Goal: Task Accomplishment & Management: Complete application form

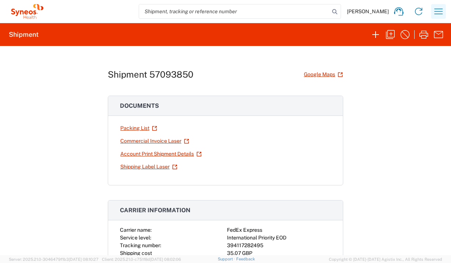
click at [441, 11] on icon "button" at bounding box center [439, 11] width 8 height 6
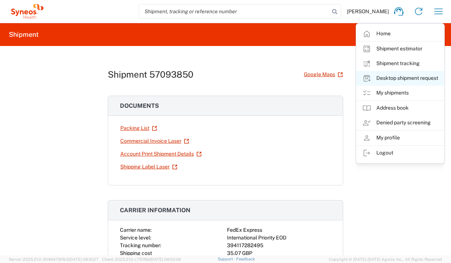
click at [415, 75] on link "Desktop shipment request" at bounding box center [401, 78] width 88 height 15
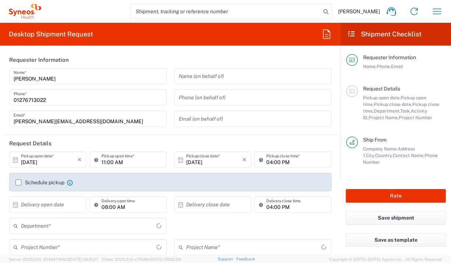
type input "[GEOGRAPHIC_DATA]"
type input "Syneos Health UK Limited"
type input "3235"
click at [52, 206] on input "text" at bounding box center [49, 204] width 57 height 13
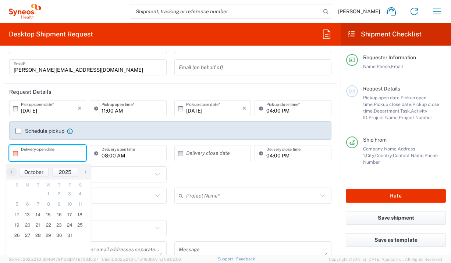
scroll to position [72, 0]
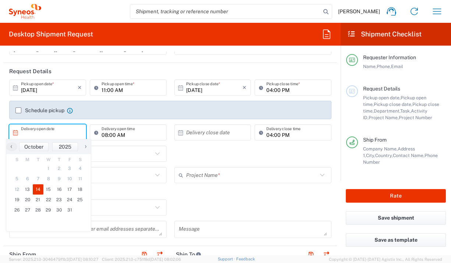
click at [35, 190] on span "14" at bounding box center [38, 189] width 11 height 10
type input "[DATE]"
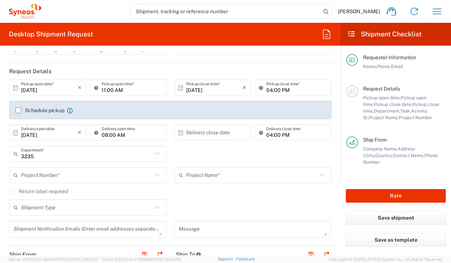
click at [205, 130] on input "text" at bounding box center [214, 132] width 57 height 13
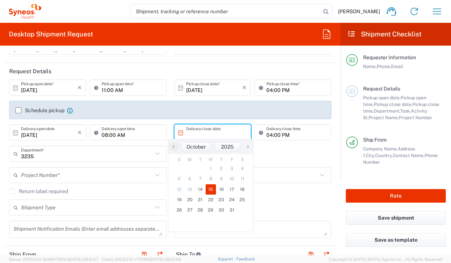
click at [213, 189] on span "15" at bounding box center [211, 189] width 11 height 10
type input "[DATE]"
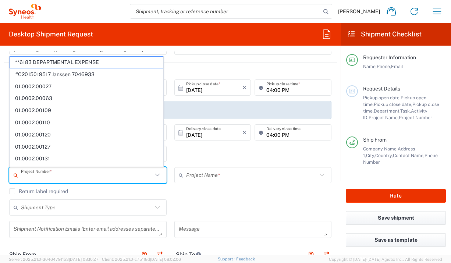
click at [122, 177] on input "text" at bounding box center [87, 175] width 132 height 13
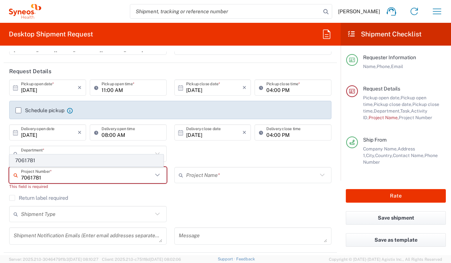
type input "7061781"
click at [70, 163] on span "7061781" at bounding box center [86, 160] width 153 height 11
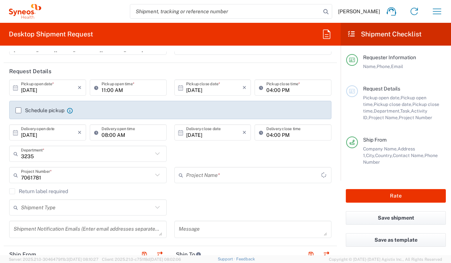
type input "PFIZER 7061781"
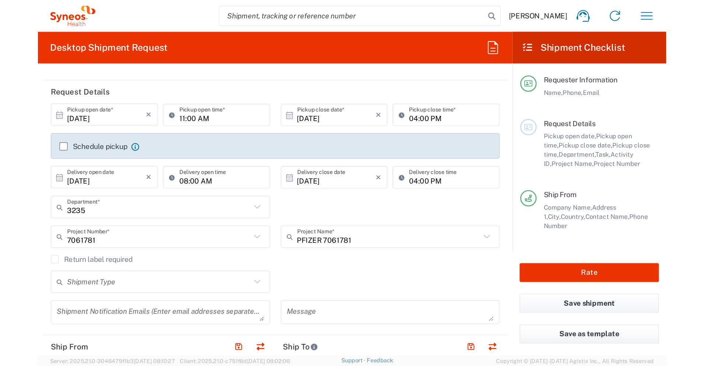
scroll to position [79, 0]
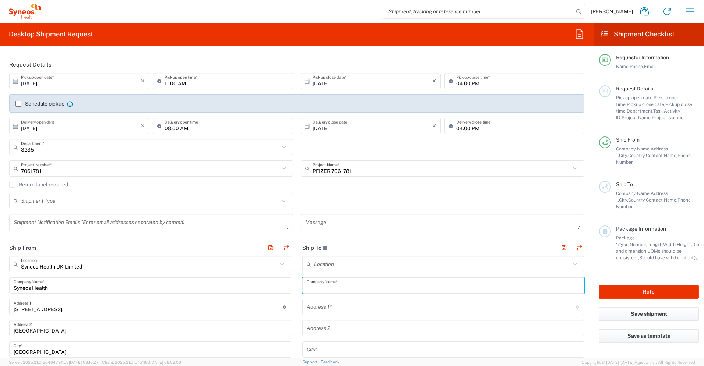
click at [350, 263] on input "text" at bounding box center [443, 285] width 273 height 13
type input "Panstwowy Instytut Medyczny MSWiA"
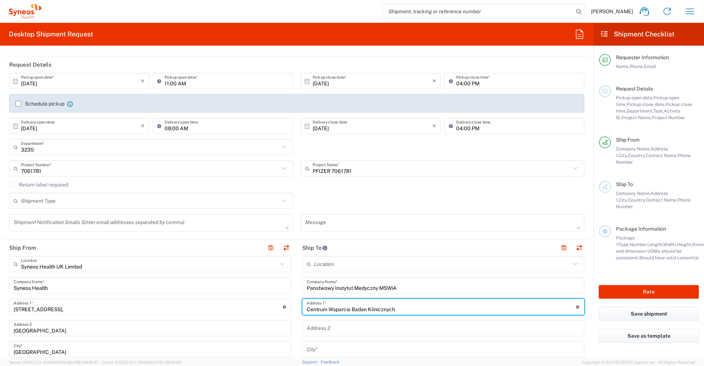
type input "Centrum Wsparcia Badan Klinicznych"
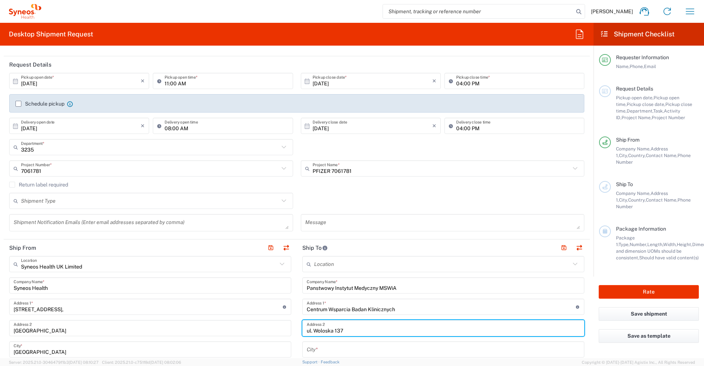
type input "ul. Woloska 137"
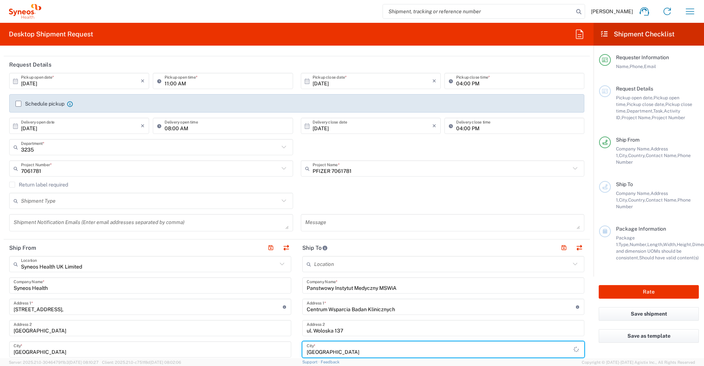
type input "[GEOGRAPHIC_DATA]"
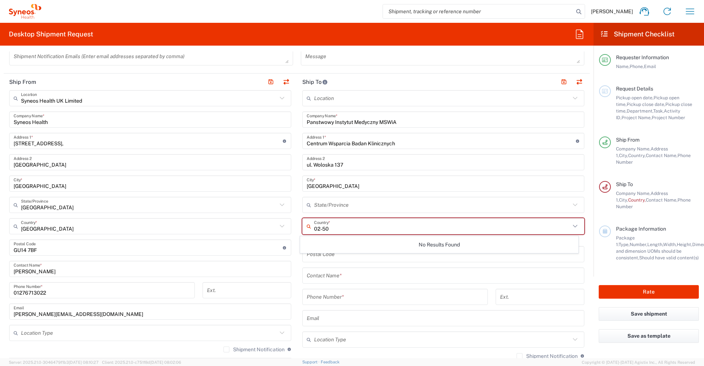
type input "02-507"
click at [307, 246] on span "[GEOGRAPHIC_DATA]" at bounding box center [439, 242] width 278 height 11
type input "[GEOGRAPHIC_DATA]"
type input "Sender/Shipper"
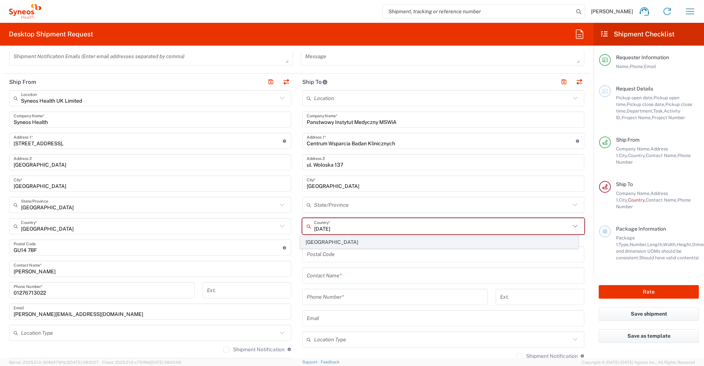
type input "Delivery Duty Paid"
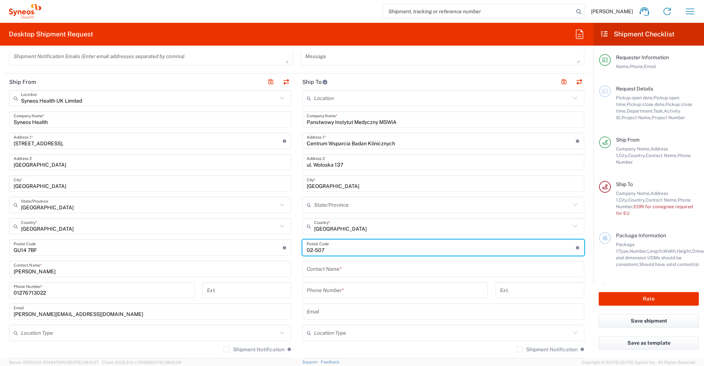
type input "02-507"
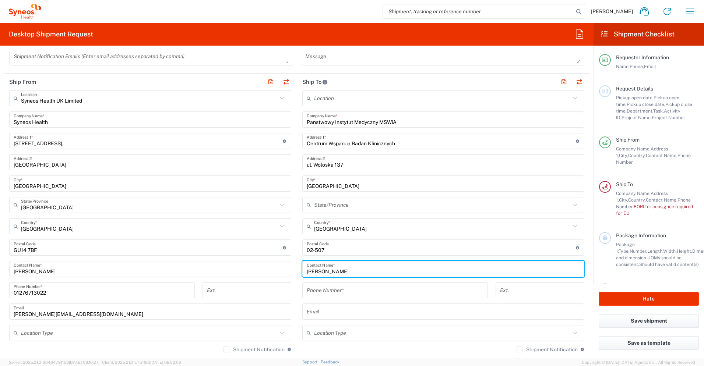
type input "[PERSON_NAME]"
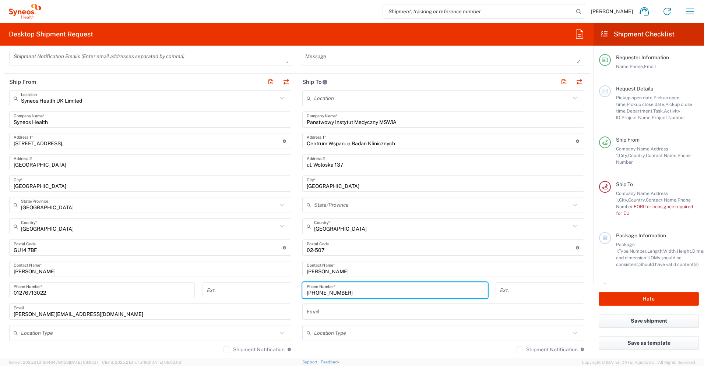
type input "[PHONE_NUMBER]"
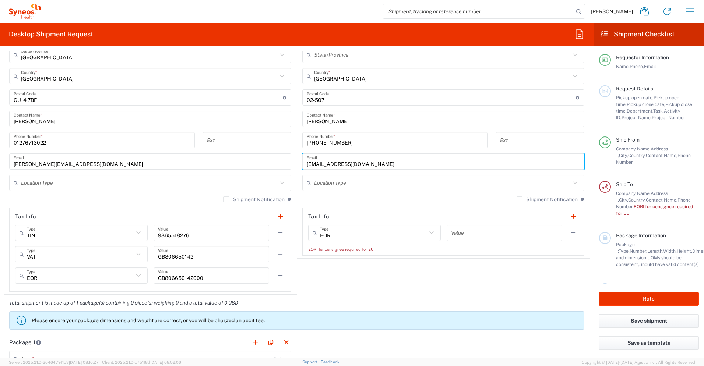
scroll to position [397, 0]
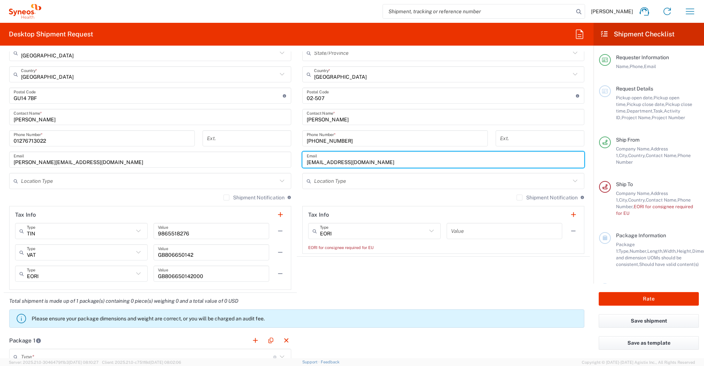
type input "[EMAIL_ADDRESS][DOMAIN_NAME]"
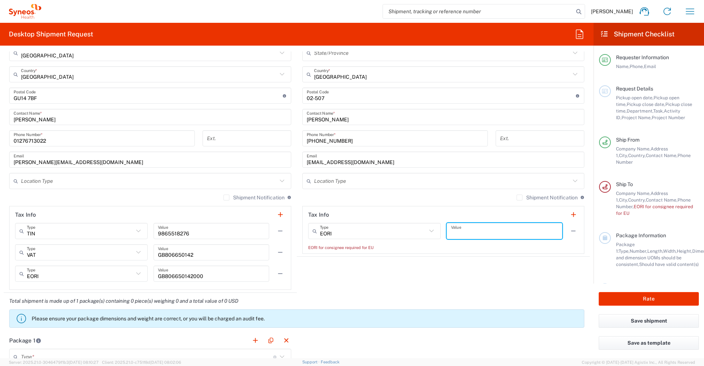
click at [451, 229] on input "text" at bounding box center [504, 231] width 107 height 13
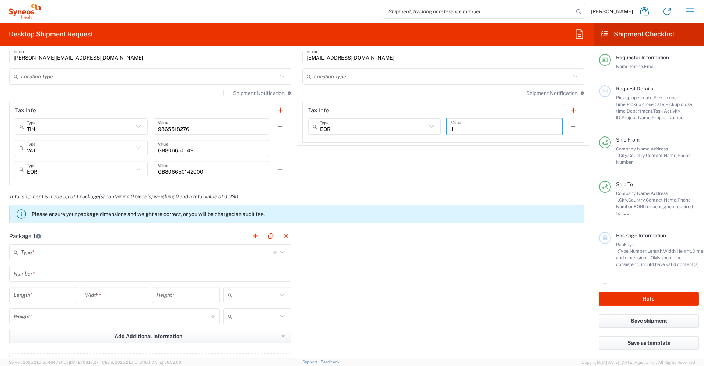
scroll to position [574, 0]
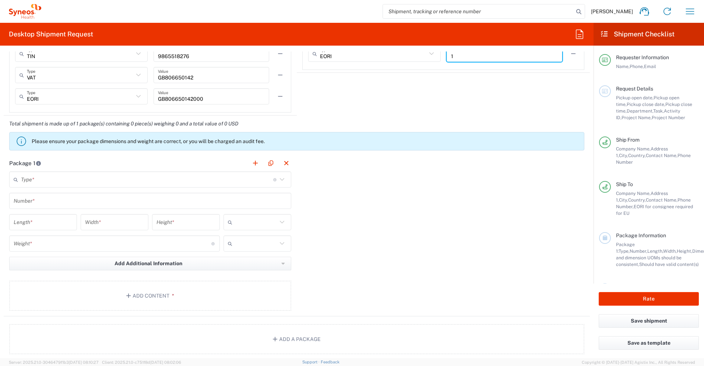
type input "1"
click at [258, 181] on input "text" at bounding box center [147, 179] width 252 height 13
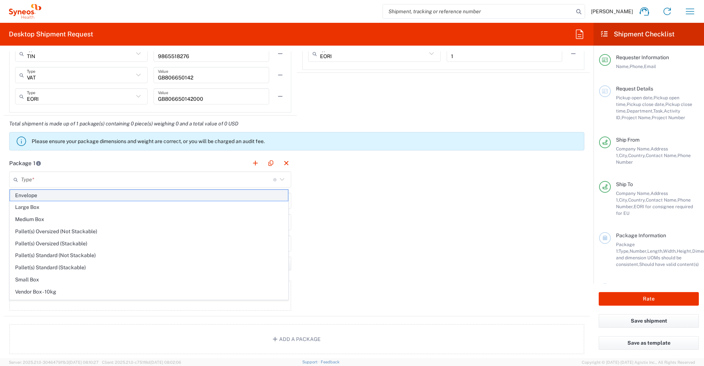
click at [239, 197] on span "Envelope" at bounding box center [149, 195] width 278 height 11
type input "Envelope"
type input "1"
type input "9.5"
type input "12.5"
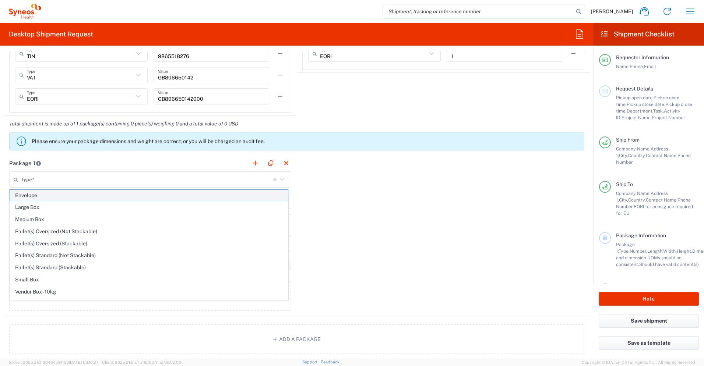
type input "0.25"
type input "in"
type input "0.45"
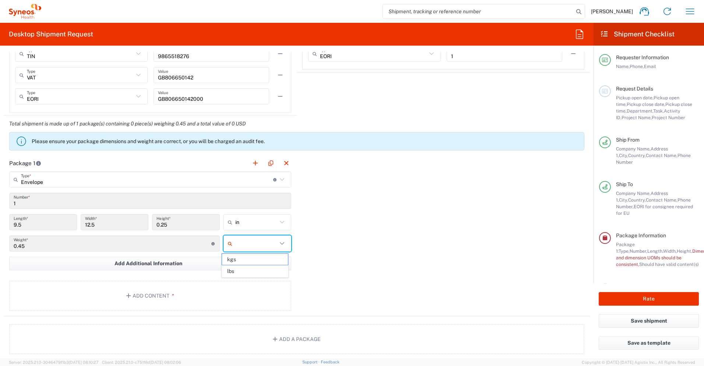
click at [265, 240] on input "text" at bounding box center [256, 244] width 42 height 12
click at [268, 263] on span "lbs" at bounding box center [255, 271] width 66 height 11
type input "lbs"
click at [234, 263] on button "Add Content *" at bounding box center [150, 296] width 282 height 30
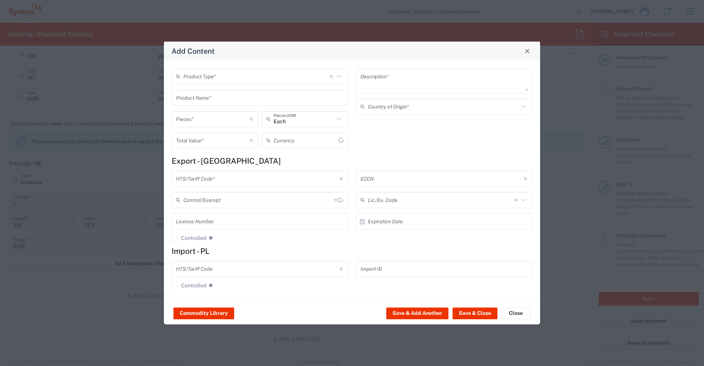
type input "US Dollar"
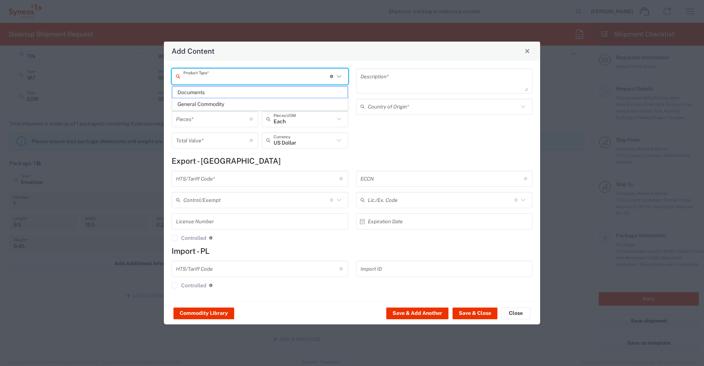
click at [260, 81] on input "text" at bounding box center [256, 76] width 147 height 13
click at [261, 91] on span "Documents" at bounding box center [259, 92] width 175 height 11
type input "Documents"
type input "1"
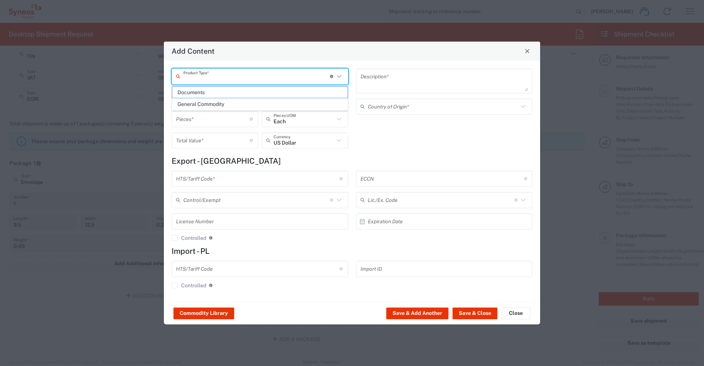
type input "1"
type textarea "Documents"
type input "[GEOGRAPHIC_DATA]"
type input "0000.00.0000"
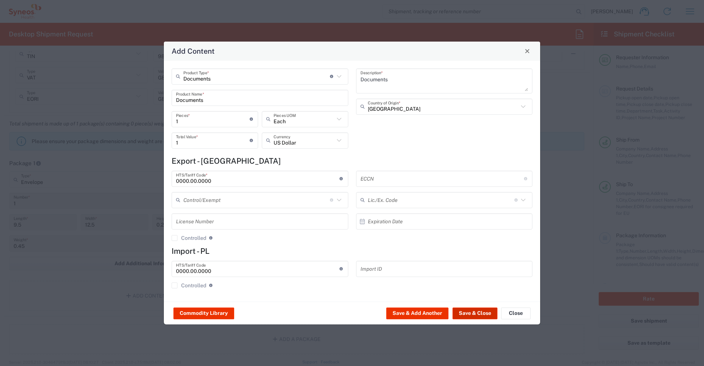
click at [451, 263] on button "Save & Close" at bounding box center [474, 314] width 45 height 12
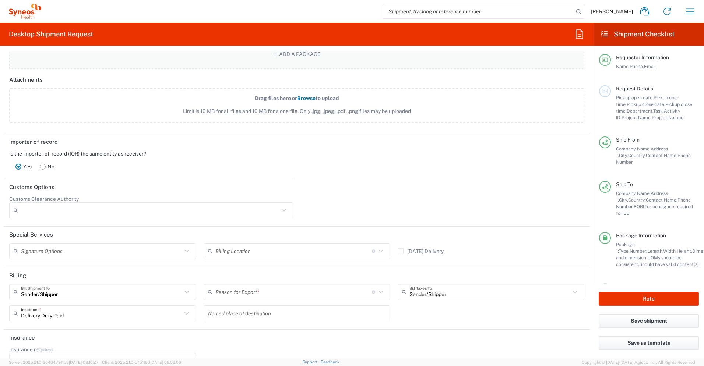
scroll to position [908, 0]
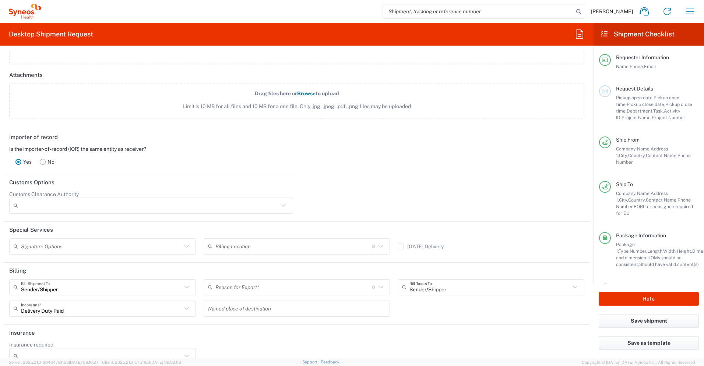
click at [325, 263] on input "text" at bounding box center [293, 287] width 156 height 13
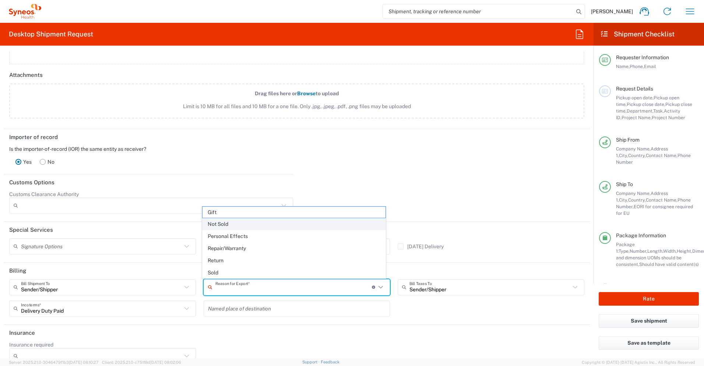
click at [321, 228] on span "Not Sold" at bounding box center [294, 224] width 183 height 11
type input "Not Sold"
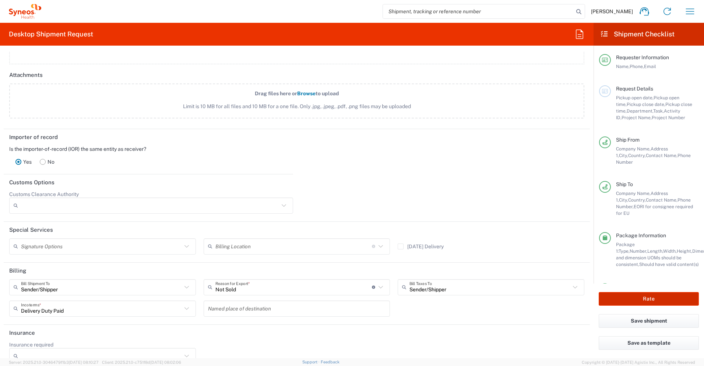
click at [451, 263] on button "Rate" at bounding box center [649, 299] width 100 height 14
type input "7061781"
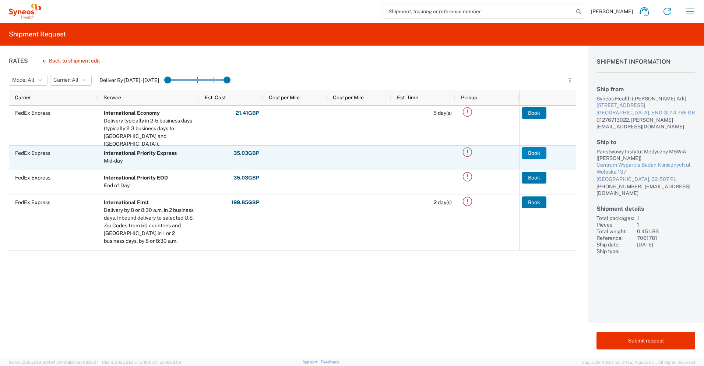
click at [451, 153] on button "Book" at bounding box center [534, 153] width 25 height 12
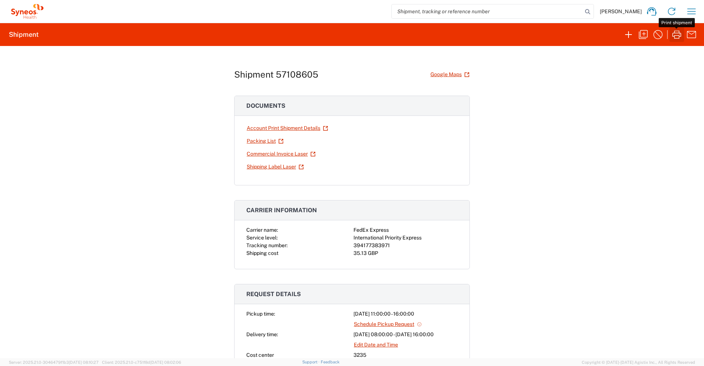
click at [451, 35] on icon "button" at bounding box center [677, 35] width 12 height 12
click at [451, 15] on icon "button" at bounding box center [692, 12] width 12 height 12
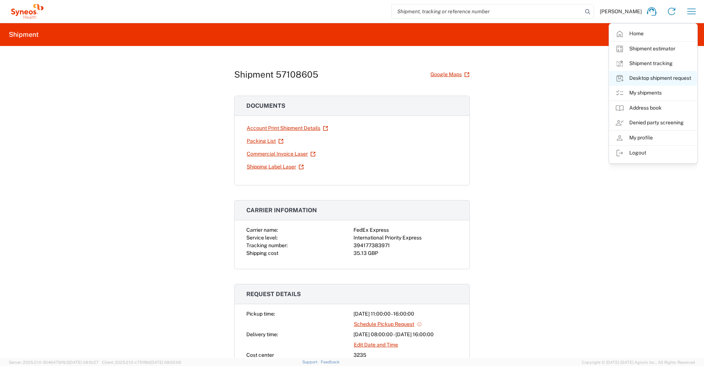
click at [451, 77] on link "Desktop shipment request" at bounding box center [653, 78] width 88 height 15
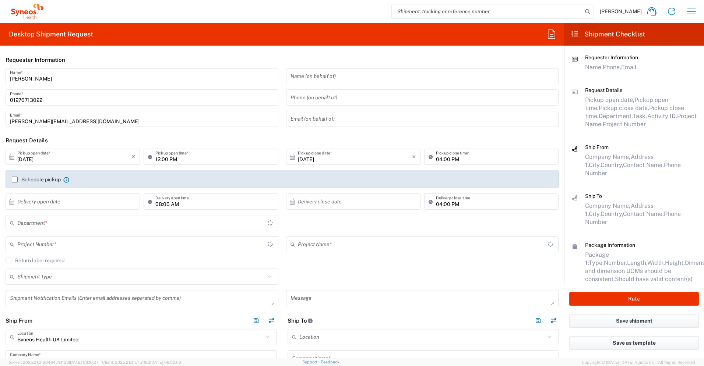
type input "[GEOGRAPHIC_DATA]"
type input "3235"
click at [87, 200] on input "text" at bounding box center [74, 202] width 114 height 13
click at [60, 256] on span "14" at bounding box center [63, 259] width 11 height 10
type input "[DATE]"
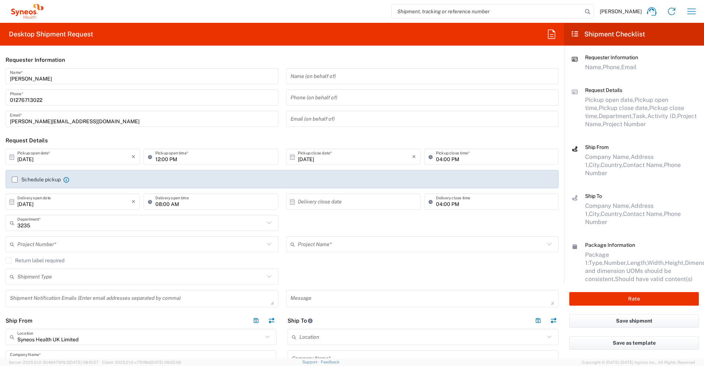
click at [300, 204] on input "text" at bounding box center [355, 202] width 114 height 13
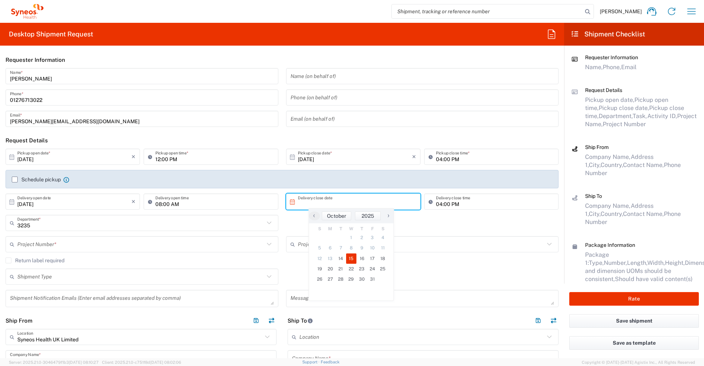
click at [351, 259] on span "15" at bounding box center [351, 259] width 11 height 10
type input "[DATE]"
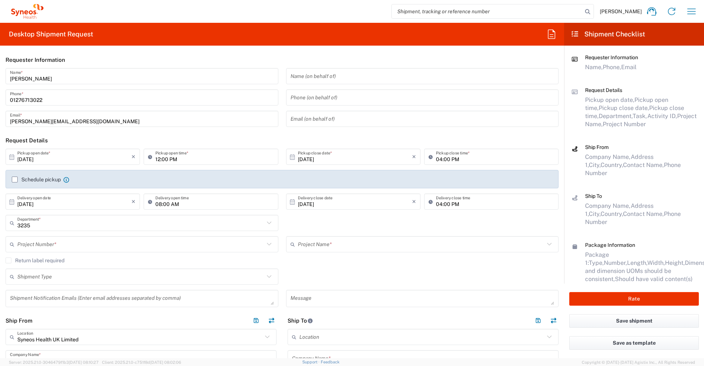
click at [177, 245] on input "text" at bounding box center [140, 244] width 247 height 13
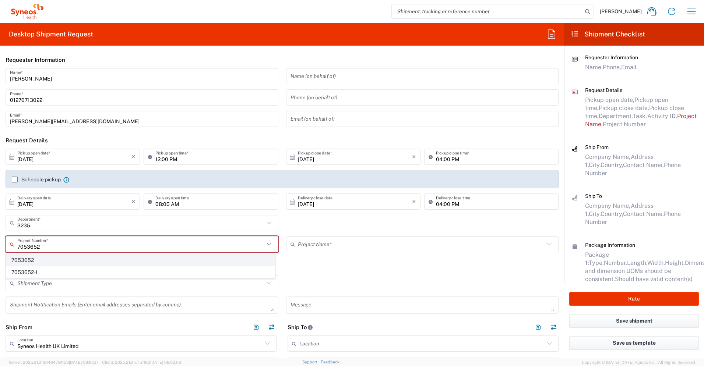
type input "7053652"
click at [35, 263] on span "7053652" at bounding box center [140, 260] width 268 height 11
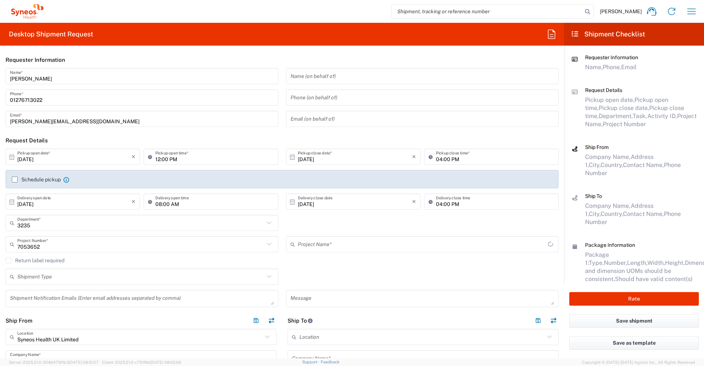
type input "ONL1204-GA-002"
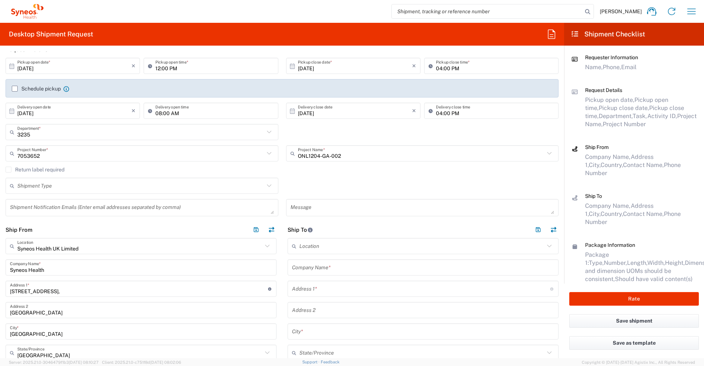
scroll to position [150, 0]
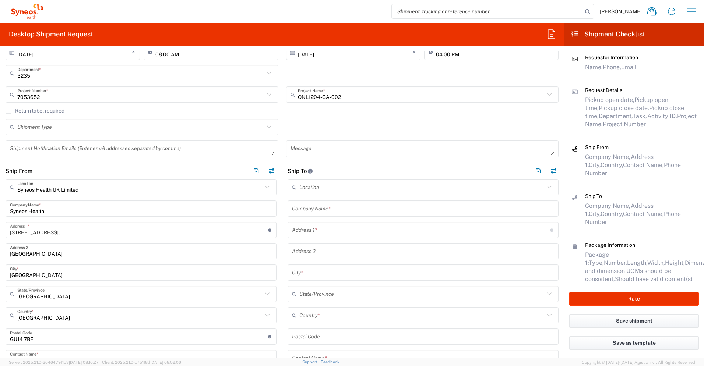
click at [373, 209] on input "text" at bounding box center [423, 209] width 262 height 13
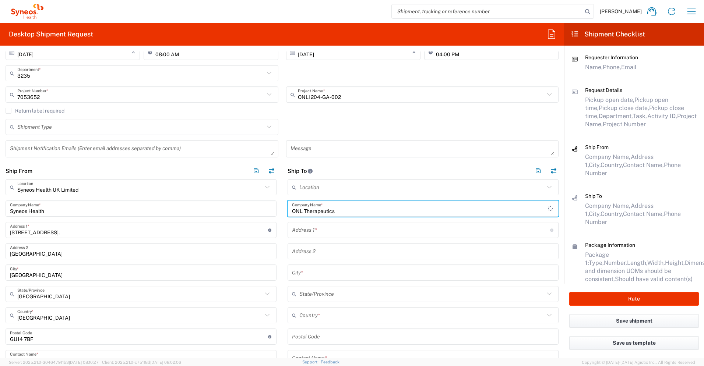
type input "ONL Therapeutics"
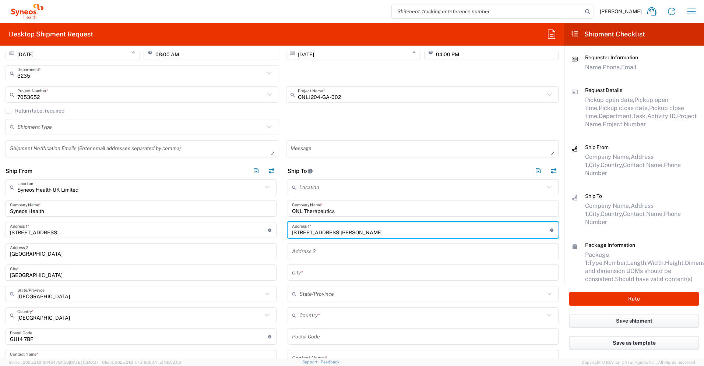
type input "[STREET_ADDRESS][PERSON_NAME]"
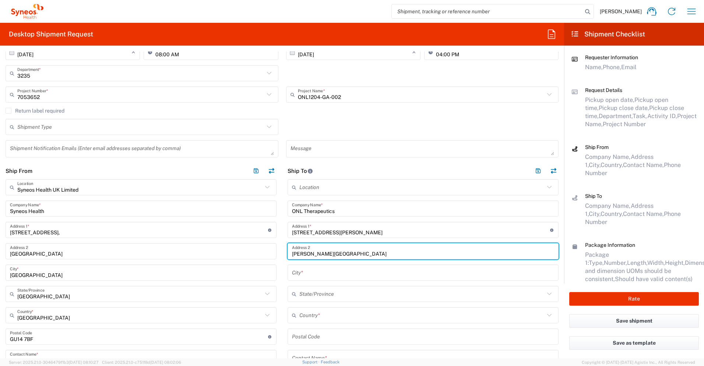
type input "[PERSON_NAME][GEOGRAPHIC_DATA]"
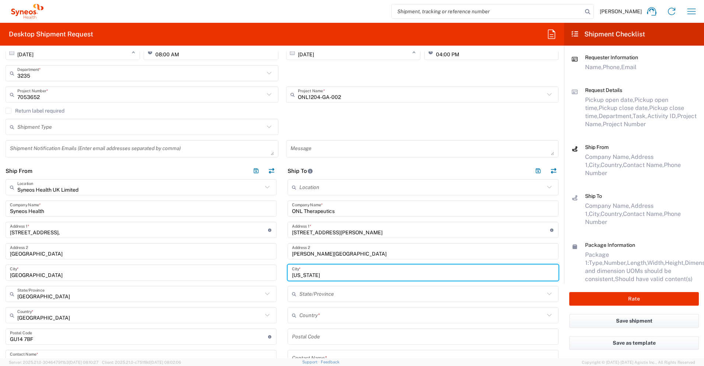
type input "[US_STATE]"
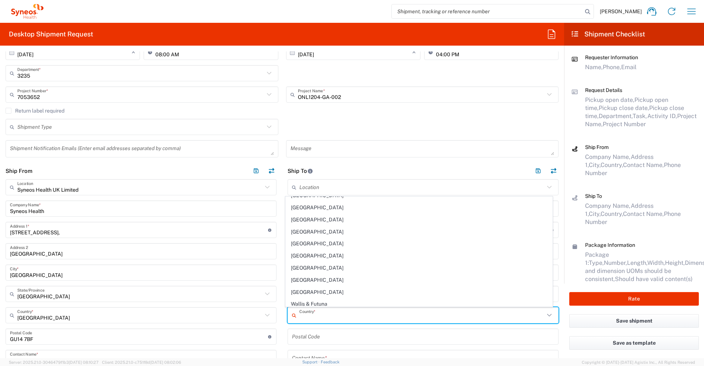
scroll to position [2829, 0]
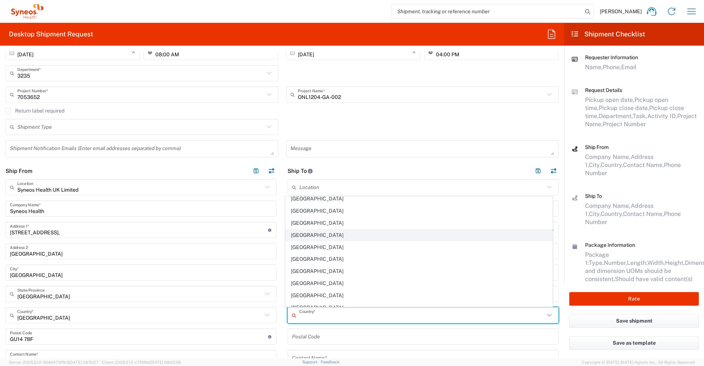
click at [328, 234] on span "[GEOGRAPHIC_DATA]" at bounding box center [419, 235] width 267 height 11
type input "[GEOGRAPHIC_DATA]"
type input "Sender/Shipper"
type input "Delivery Duty Paid"
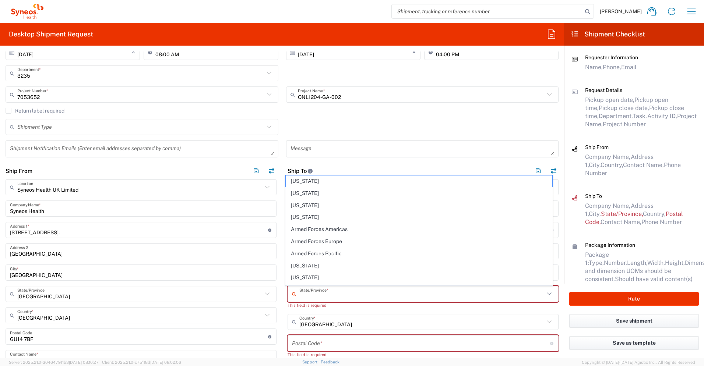
click at [356, 263] on input "text" at bounding box center [421, 294] width 245 height 13
click at [391, 263] on input "text" at bounding box center [421, 294] width 245 height 13
click at [325, 250] on span "[US_STATE]" at bounding box center [419, 250] width 267 height 11
type input "[US_STATE]"
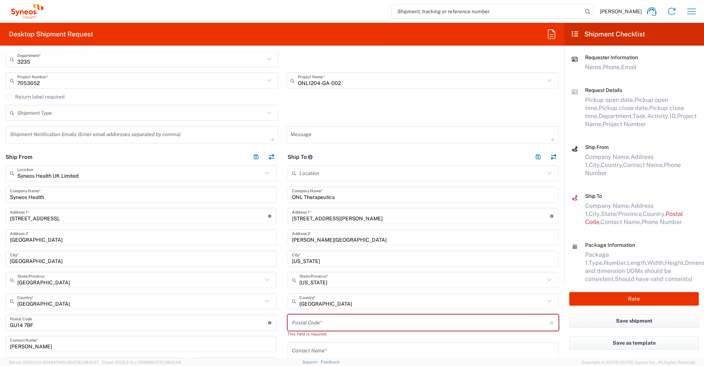
scroll to position [182, 0]
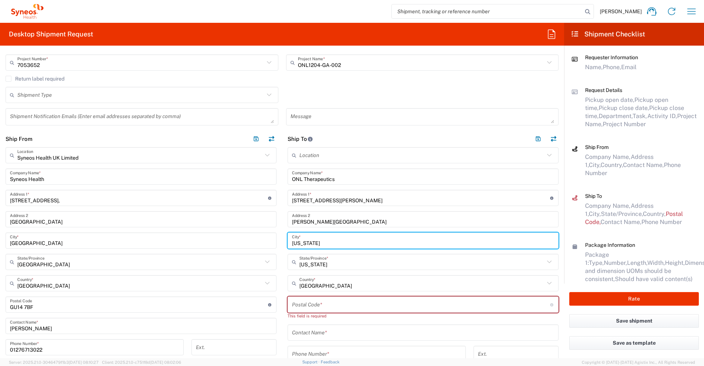
drag, startPoint x: 330, startPoint y: 244, endPoint x: 282, endPoint y: 241, distance: 47.6
click at [282, 241] on main "Location [PERSON_NAME] LLC-[GEOGRAPHIC_DATA] [GEOGRAPHIC_DATA] [GEOGRAPHIC_DATA…" at bounding box center [423, 303] width 282 height 313
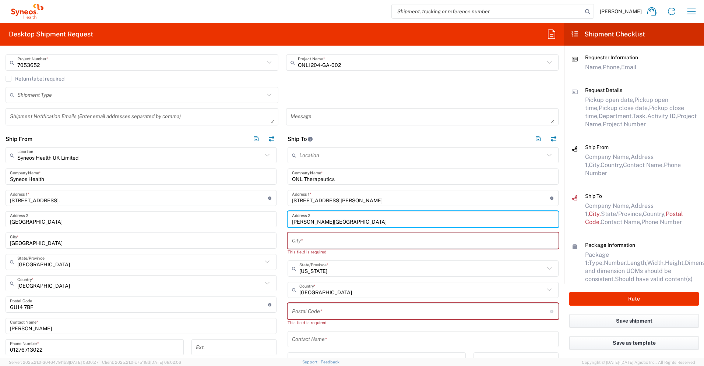
click at [331, 221] on input "[PERSON_NAME][GEOGRAPHIC_DATA]" at bounding box center [423, 219] width 262 height 13
drag, startPoint x: 331, startPoint y: 221, endPoint x: 279, endPoint y: 222, distance: 51.9
click at [279, 222] on div "Ship From Syneos Health UK Limited Location Syneos Health UK Limited [PERSON_NA…" at bounding box center [282, 313] width 564 height 365
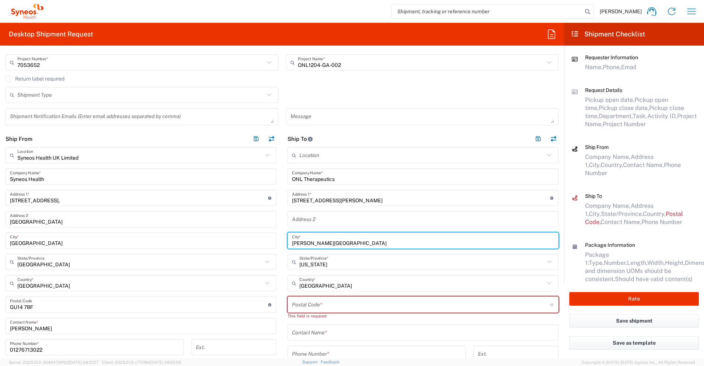
type input "[PERSON_NAME][GEOGRAPHIC_DATA]"
click at [297, 263] on input "undefined" at bounding box center [421, 305] width 258 height 13
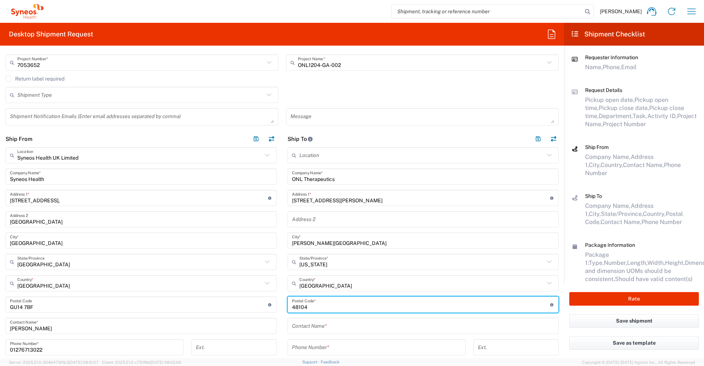
type input "48104"
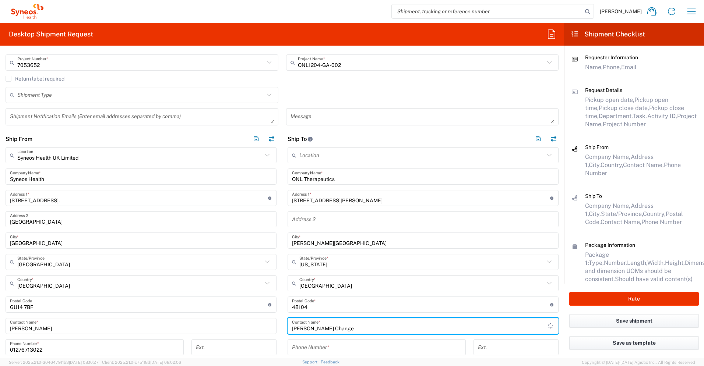
type input "[PERSON_NAME] Change"
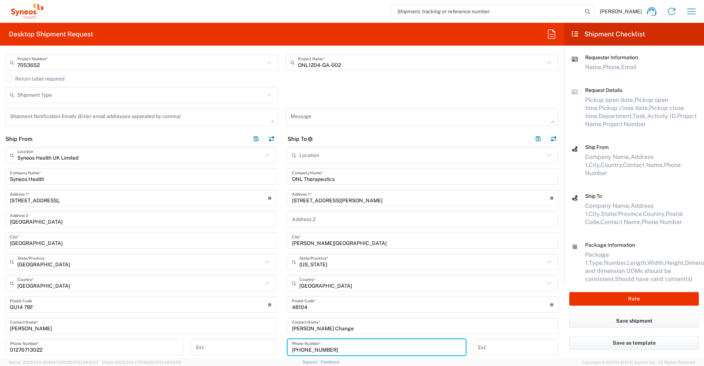
type input "[PHONE_NUMBER]"
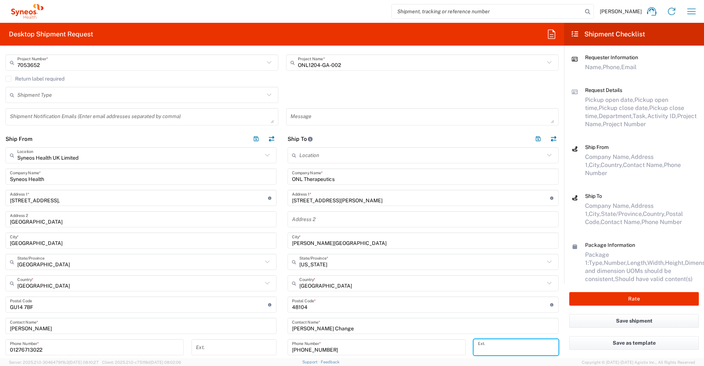
scroll to position [346, 0]
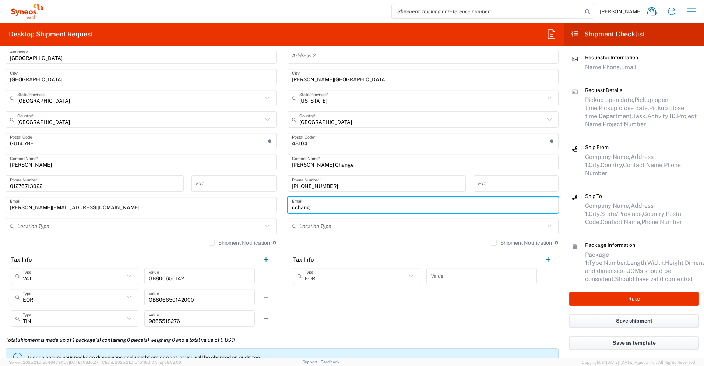
type input "[EMAIL_ADDRESS][DOMAIN_NAME]"
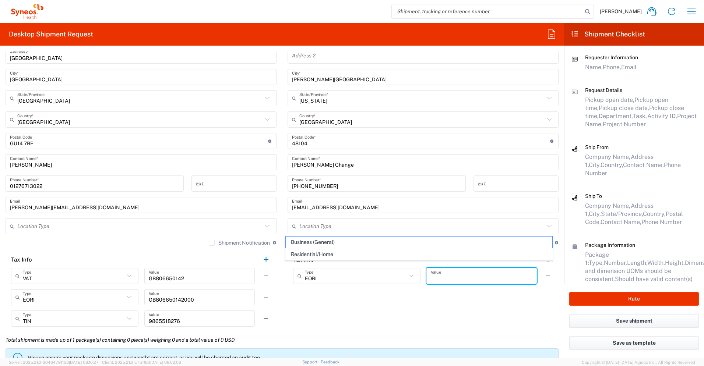
click at [451, 263] on input "text" at bounding box center [482, 276] width 102 height 13
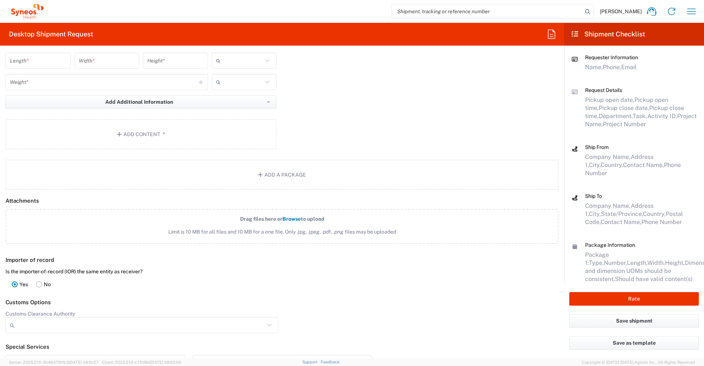
scroll to position [606, 0]
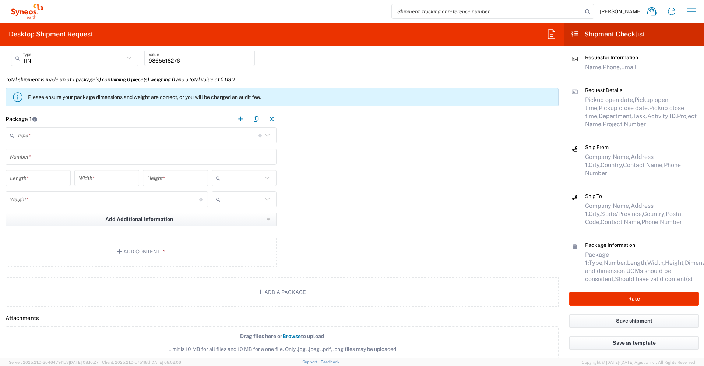
type input "1"
click at [206, 140] on input "text" at bounding box center [137, 135] width 241 height 13
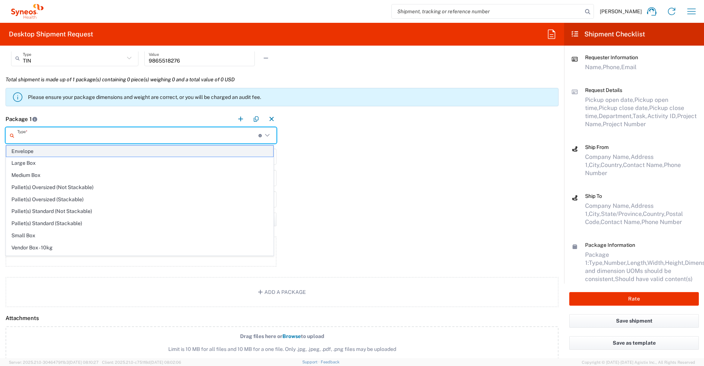
click at [178, 154] on span "Envelope" at bounding box center [139, 151] width 267 height 11
type input "Envelope"
type input "1"
type input "9.5"
type input "12.5"
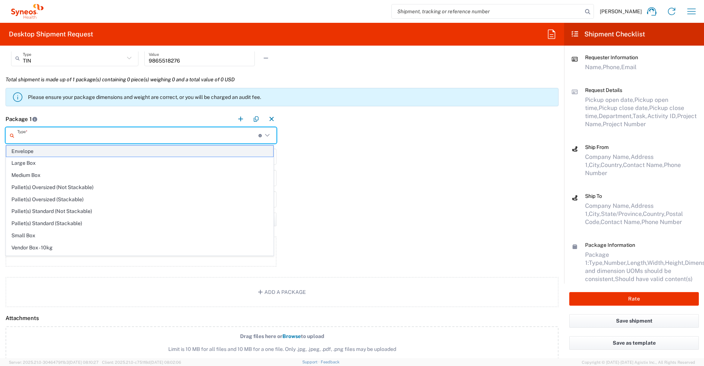
type input "0.25"
type input "in"
type input "0.45"
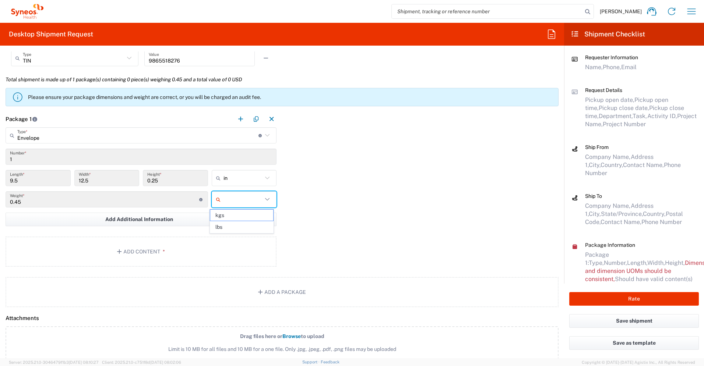
click at [258, 204] on input "text" at bounding box center [242, 200] width 39 height 12
click at [247, 230] on span "lbs" at bounding box center [241, 227] width 63 height 11
type input "lbs"
click at [226, 248] on button "Add Content *" at bounding box center [141, 252] width 271 height 30
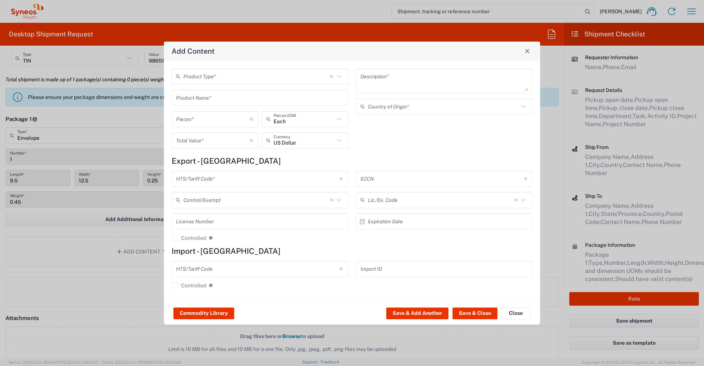
click at [272, 71] on input "text" at bounding box center [256, 76] width 147 height 13
click at [269, 96] on span "Documents" at bounding box center [259, 92] width 175 height 11
type input "Documents"
type input "1"
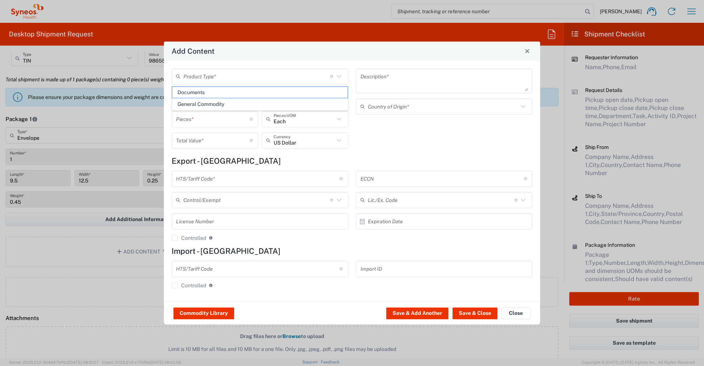
type input "1"
type textarea "Documents"
type input "[GEOGRAPHIC_DATA]"
type input "0000.00.0000"
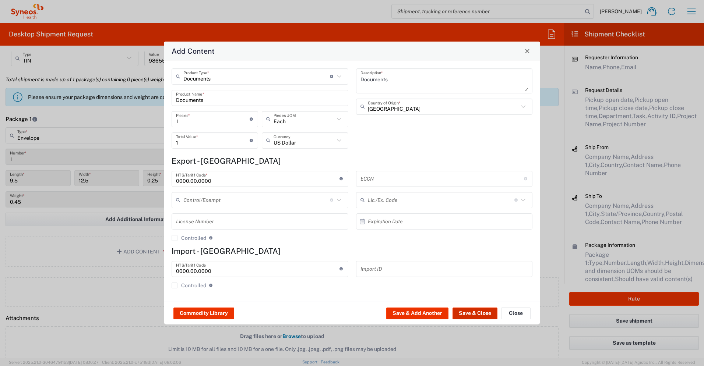
click at [451, 263] on button "Save & Close" at bounding box center [474, 314] width 45 height 12
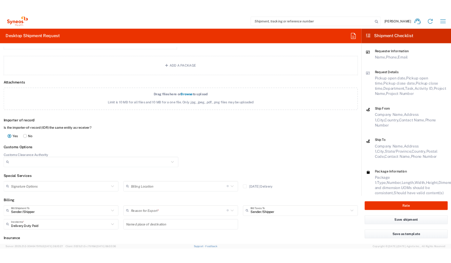
scroll to position [865, 0]
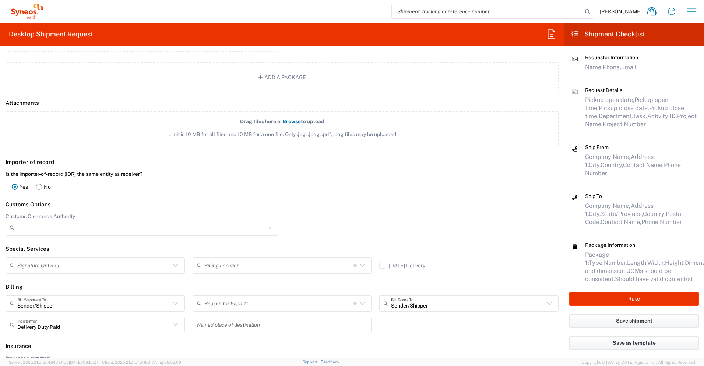
click at [257, 263] on input "text" at bounding box center [278, 303] width 149 height 13
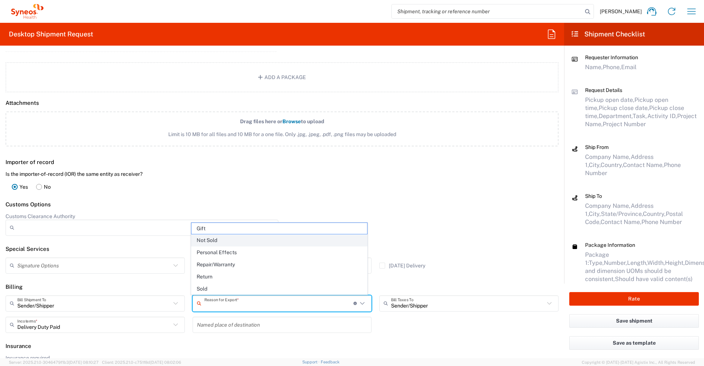
click at [253, 242] on span "Not Sold" at bounding box center [279, 240] width 176 height 11
type input "Not Sold"
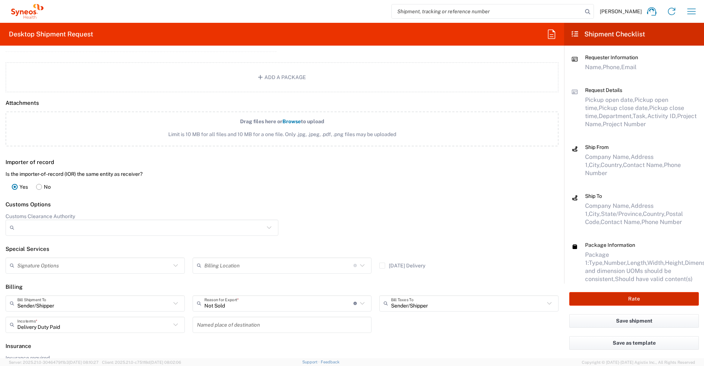
click at [451, 263] on button "Rate" at bounding box center [634, 299] width 130 height 14
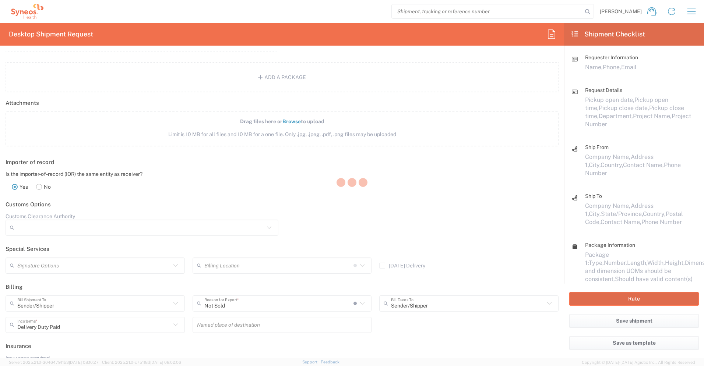
type input "7053652"
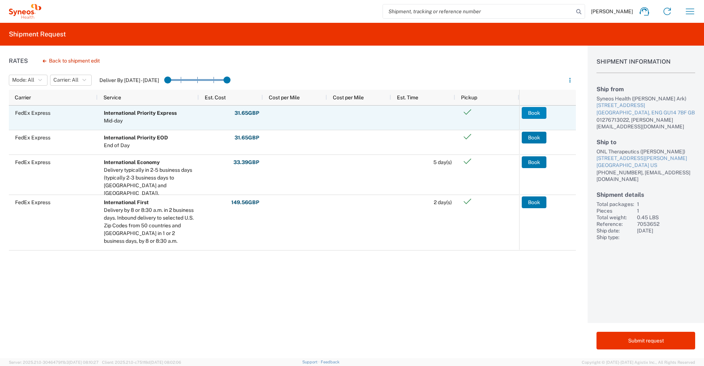
click at [451, 114] on button "Book" at bounding box center [534, 113] width 25 height 12
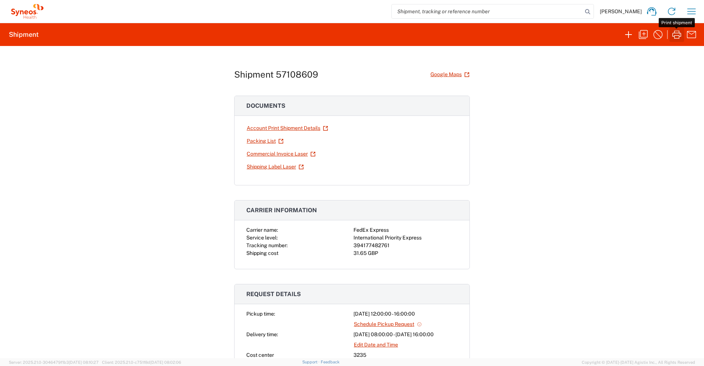
click at [451, 37] on icon "button" at bounding box center [677, 35] width 12 height 12
click at [451, 36] on icon "button" at bounding box center [677, 35] width 12 height 12
